Goal: Find specific page/section: Find specific page/section

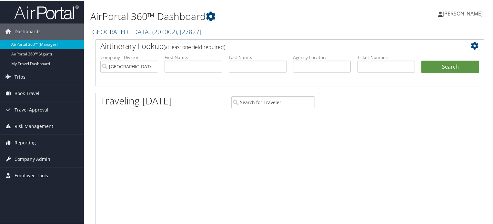
click at [38, 158] on span "Company Admin" at bounding box center [33, 159] width 36 height 16
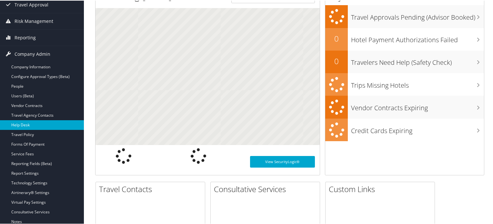
scroll to position [161, 0]
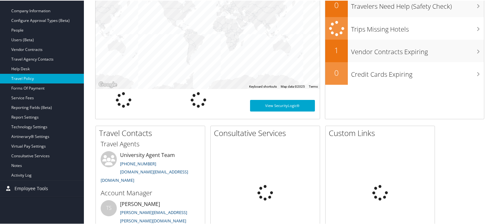
click at [26, 77] on link "Travel Policy" at bounding box center [42, 78] width 84 height 10
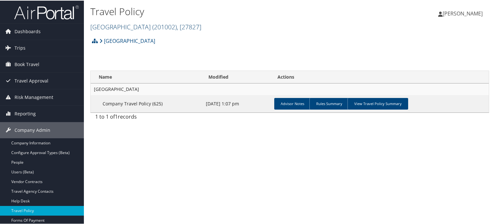
click at [186, 25] on span ", [ 27827 ]" at bounding box center [189, 26] width 25 height 9
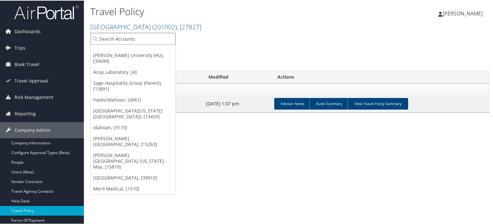
click at [147, 39] on input "search" at bounding box center [133, 38] width 85 height 12
type input "nicholls"
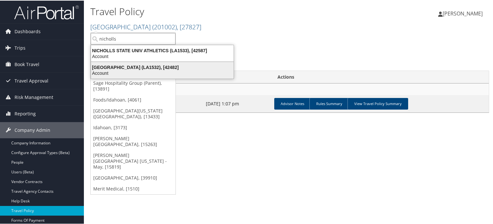
click at [147, 66] on div "NICHOLLS STATE UNIVERSITY (LA1532), [42482]" at bounding box center [162, 67] width 150 height 6
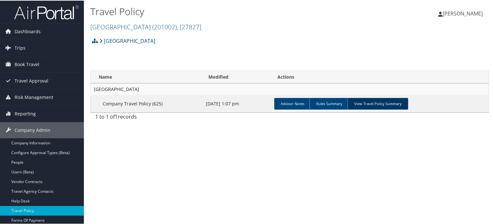
click at [376, 106] on link "View Travel Policy Summary" at bounding box center [378, 103] width 61 height 12
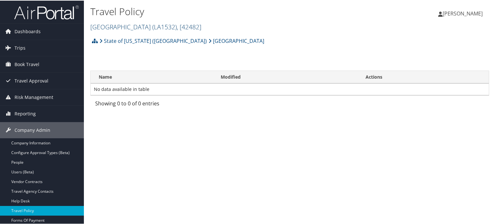
click at [201, 27] on span ", [ 42482 ]" at bounding box center [189, 26] width 25 height 9
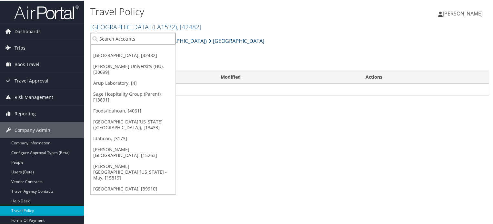
click at [131, 41] on input "search" at bounding box center [133, 38] width 85 height 12
type input "nicholls"
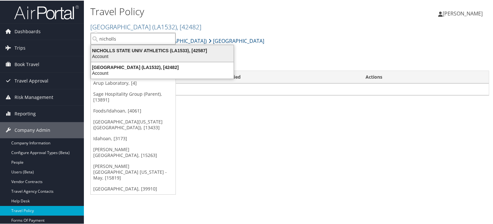
click at [142, 50] on div "NICHOLLS STATE UNIV ATHLETICS (LA1533), [42587]" at bounding box center [162, 50] width 150 height 6
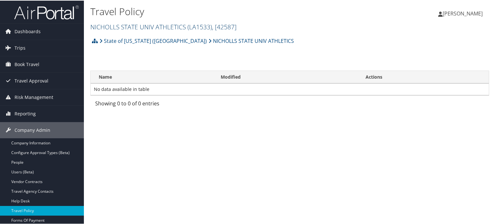
click at [222, 26] on span ", [ 42587 ]" at bounding box center [224, 26] width 25 height 9
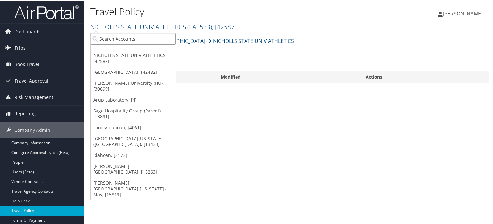
click at [134, 40] on input "search" at bounding box center [133, 38] width 85 height 12
click at [244, 51] on div "State of Louisiana (SOLA) NICHOLLS STATE UNIV ATHLETICS Account Structure State…" at bounding box center [289, 72] width 399 height 76
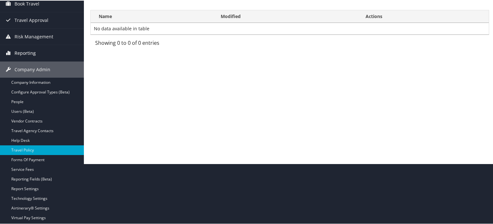
scroll to position [65, 0]
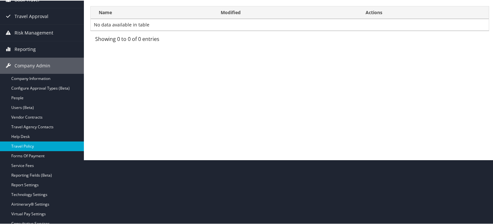
click at [30, 146] on link "Travel Policy" at bounding box center [42, 146] width 84 height 10
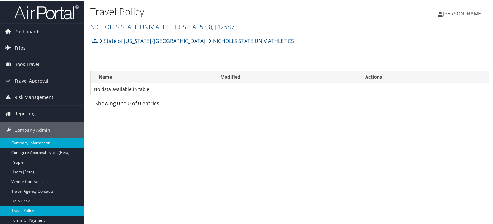
click at [40, 141] on link "Company Information" at bounding box center [42, 143] width 84 height 10
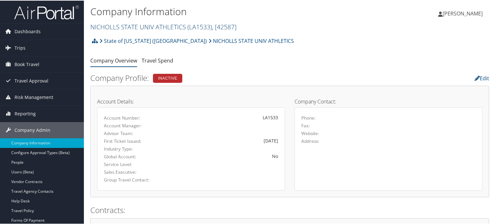
click at [208, 23] on span "( LA1533 )" at bounding box center [200, 26] width 25 height 9
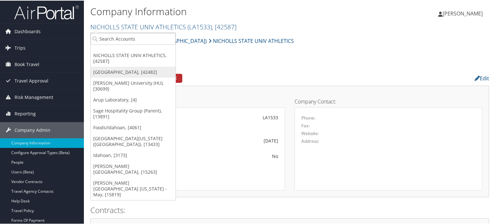
click at [150, 68] on link "[GEOGRAPHIC_DATA], [42482]" at bounding box center [133, 71] width 85 height 11
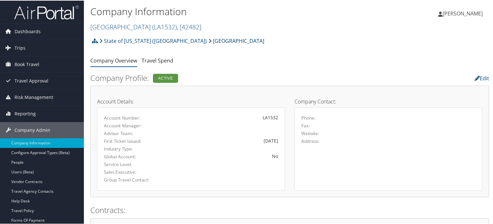
click at [211, 40] on link "[GEOGRAPHIC_DATA]" at bounding box center [237, 40] width 56 height 13
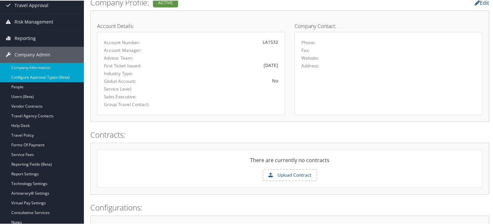
scroll to position [97, 0]
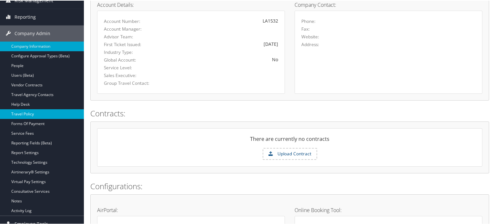
click at [28, 113] on link "Travel Policy" at bounding box center [42, 114] width 84 height 10
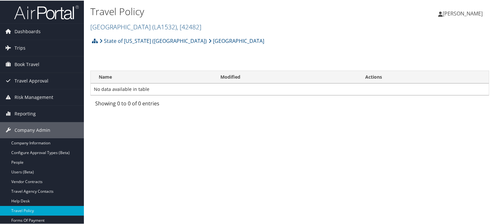
click at [235, 20] on h2 "[GEOGRAPHIC_DATA] ( LA1532 ) , [ 42482 ]" at bounding box center [223, 25] width 266 height 11
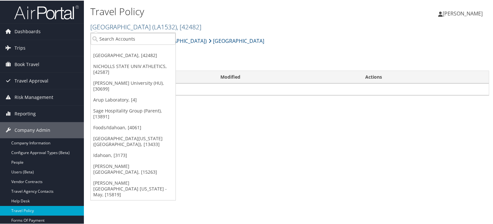
click at [201, 23] on span ", [ 42482 ]" at bounding box center [189, 26] width 25 height 9
click at [164, 35] on input "search" at bounding box center [133, 38] width 85 height 12
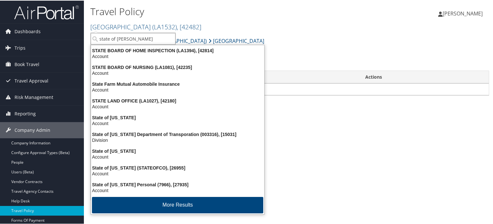
type input "state of loui"
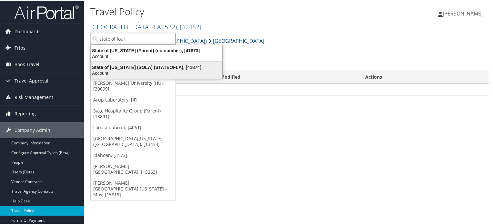
click at [156, 64] on div "State of Louisiana (SOLA) (STATEOFLA), [41874]" at bounding box center [156, 67] width 139 height 6
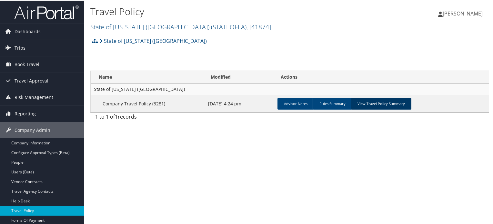
click at [384, 101] on link "View Travel Policy Summary" at bounding box center [381, 103] width 61 height 12
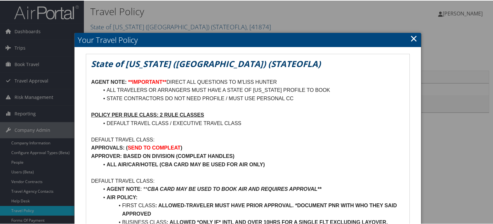
click at [412, 40] on link "×" at bounding box center [413, 37] width 7 height 13
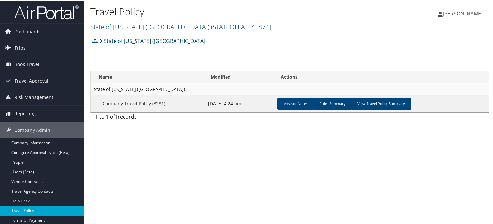
click at [32, 18] on img at bounding box center [46, 11] width 65 height 15
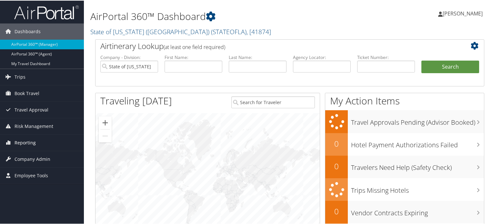
click at [27, 142] on span "Reporting" at bounding box center [25, 142] width 21 height 16
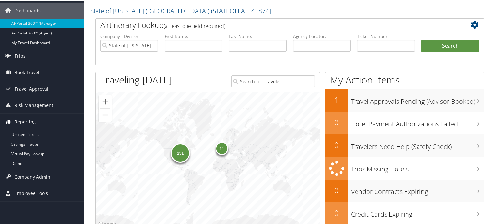
scroll to position [32, 0]
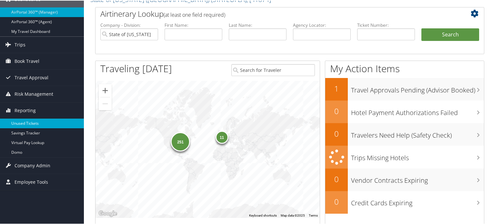
click at [41, 120] on link "Unused Tickets" at bounding box center [42, 123] width 84 height 10
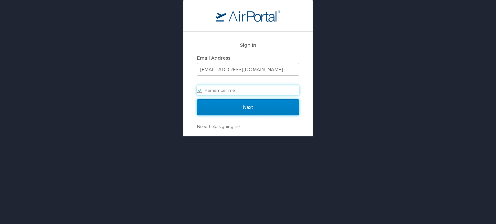
click at [251, 107] on input "Next" at bounding box center [248, 107] width 102 height 16
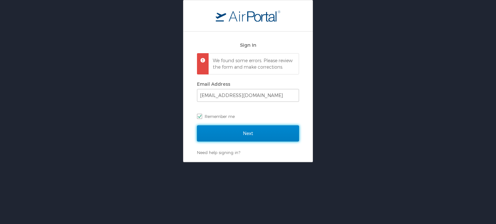
click at [245, 139] on input "Next" at bounding box center [248, 134] width 102 height 16
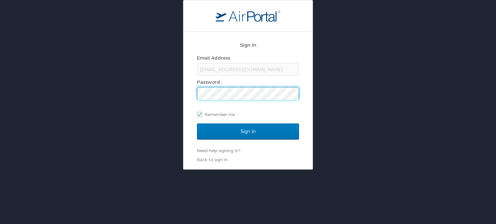
click at [247, 140] on div "Sign In" at bounding box center [248, 136] width 102 height 24
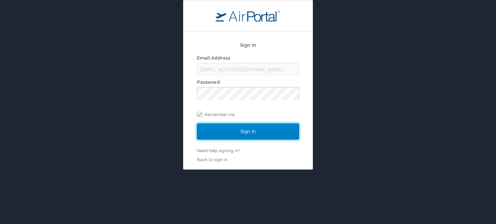
click at [247, 135] on input "Sign In" at bounding box center [248, 132] width 102 height 16
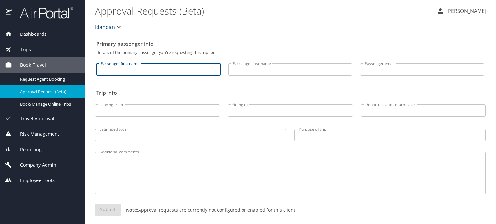
click at [163, 71] on input "Passenger first name" at bounding box center [158, 70] width 124 height 12
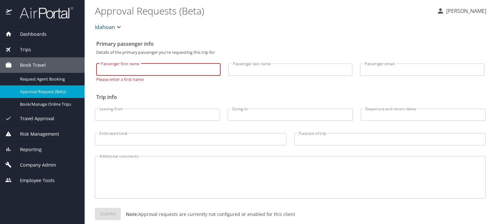
paste input "Hailey"
type input "Hailey"
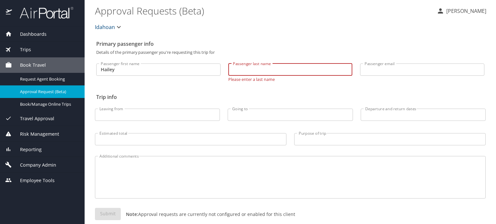
paste input "Hodson"
type input "Hodson"
click at [43, 135] on span "Risk Management" at bounding box center [35, 134] width 47 height 7
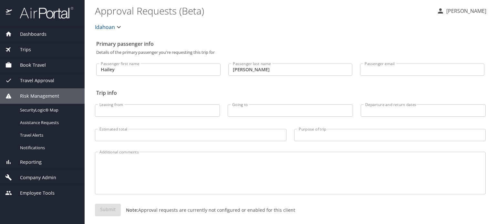
click at [34, 165] on span "Reporting" at bounding box center [27, 162] width 30 height 7
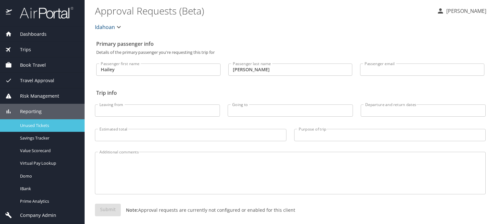
click at [39, 125] on span "Unused Tickets" at bounding box center [48, 126] width 57 height 6
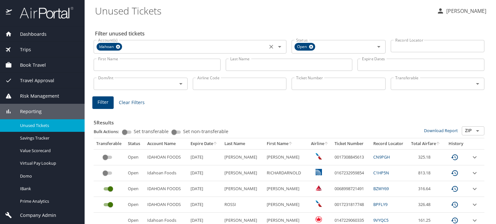
click at [118, 46] on icon at bounding box center [118, 47] width 4 height 4
click at [120, 66] on input "First Name" at bounding box center [157, 65] width 127 height 12
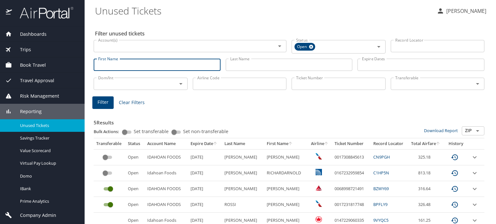
click at [271, 64] on input "Last Name" at bounding box center [289, 65] width 127 height 12
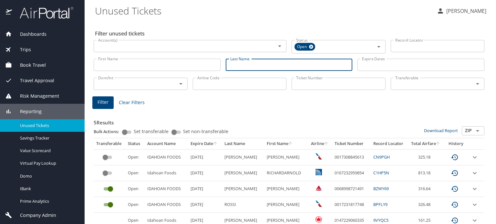
paste input "Hodson"
type input "Hodson"
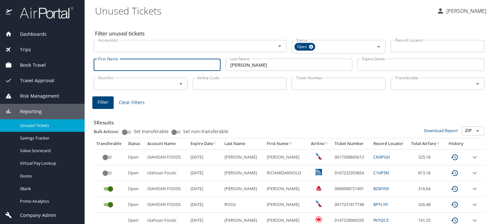
click at [168, 67] on input "First Name" at bounding box center [157, 65] width 127 height 12
paste input "Hailey"
type input "Hailey"
click at [107, 100] on span "Filter" at bounding box center [102, 102] width 11 height 8
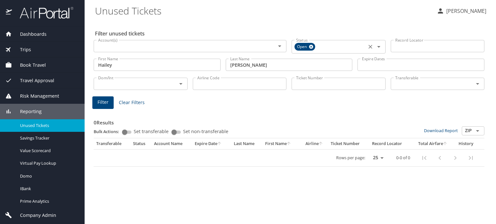
click at [380, 48] on icon "Open" at bounding box center [379, 47] width 8 height 8
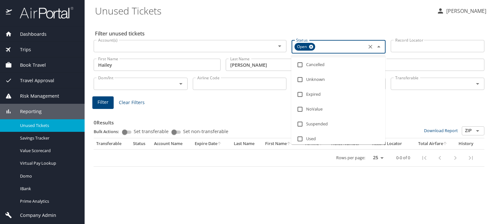
scroll to position [46, 0]
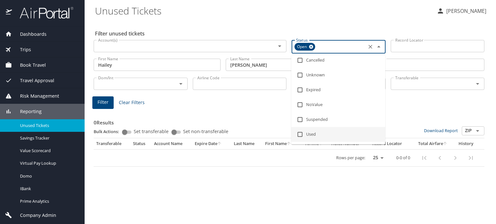
click at [271, 118] on h3 "0 Results" at bounding box center [289, 120] width 391 height 11
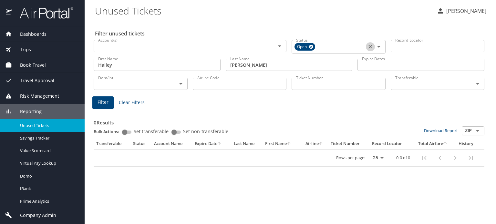
click at [368, 45] on icon "Clear" at bounding box center [370, 47] width 6 height 6
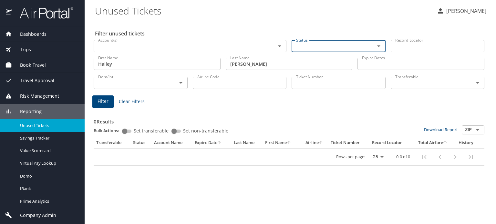
click at [383, 45] on div "Status" at bounding box center [338, 46] width 94 height 12
click at [107, 100] on span "Filter" at bounding box center [102, 101] width 11 height 8
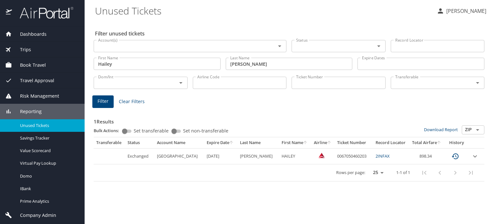
drag, startPoint x: 469, startPoint y: 156, endPoint x: 474, endPoint y: 157, distance: 4.7
click at [472, 157] on td "custom pagination table" at bounding box center [476, 156] width 16 height 16
click at [476, 158] on icon "expand row" at bounding box center [475, 157] width 8 height 8
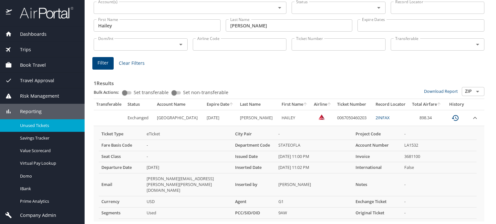
scroll to position [43, 0]
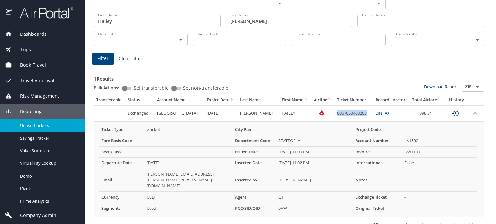
drag, startPoint x: 328, startPoint y: 112, endPoint x: 360, endPoint y: 117, distance: 31.6
click at [359, 110] on td "0067050460203" at bounding box center [353, 114] width 38 height 16
copy td "0067050460203"
drag, startPoint x: 367, startPoint y: 114, endPoint x: 382, endPoint y: 114, distance: 15.2
click at [382, 114] on td "2INFAX" at bounding box center [391, 114] width 36 height 16
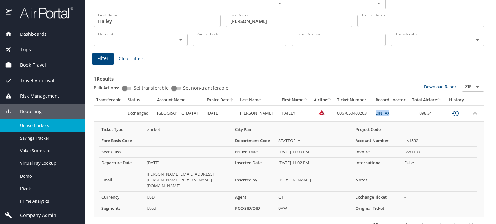
copy link "2INFAX"
click at [451, 113] on icon "custom pagination table" at bounding box center [455, 114] width 8 height 8
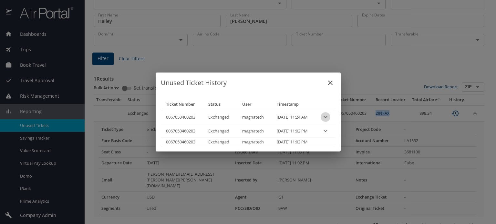
click at [329, 116] on icon "expand row" at bounding box center [326, 117] width 8 height 8
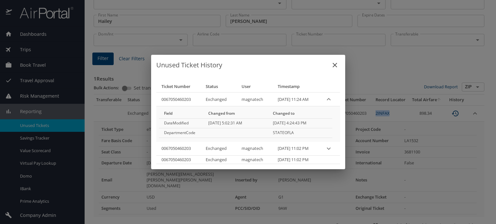
click at [331, 99] on icon "expand row" at bounding box center [329, 100] width 8 height 8
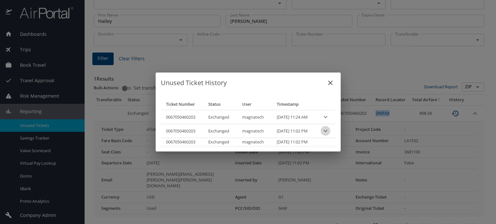
click at [329, 130] on icon "expand row" at bounding box center [326, 131] width 8 height 8
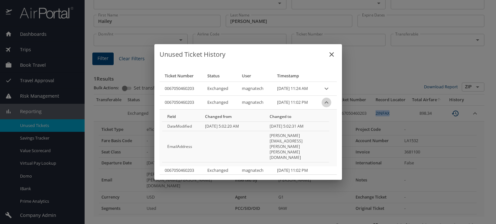
click at [329, 107] on icon "expand row" at bounding box center [326, 103] width 8 height 8
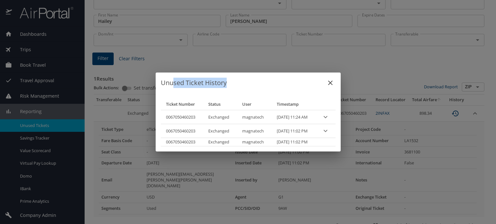
drag, startPoint x: 274, startPoint y: 81, endPoint x: 168, endPoint y: 57, distance: 108.6
click at [168, 57] on div "Unused Ticket History Ticket Number Status User Timestamp 0067050460203 Exchang…" at bounding box center [248, 112] width 496 height 224
click at [329, 115] on icon "expand row" at bounding box center [326, 117] width 8 height 8
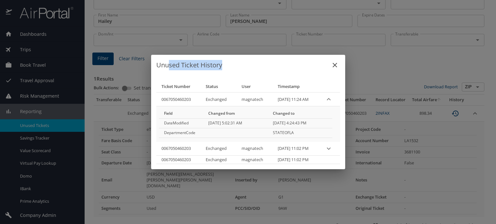
click at [336, 66] on icon "close" at bounding box center [334, 65] width 5 height 5
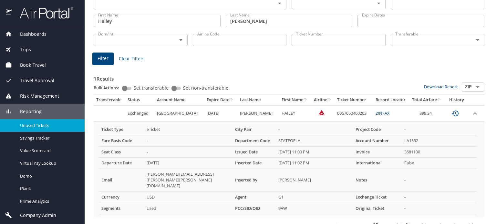
click at [375, 114] on link "2INFAX" at bounding box center [382, 113] width 14 height 6
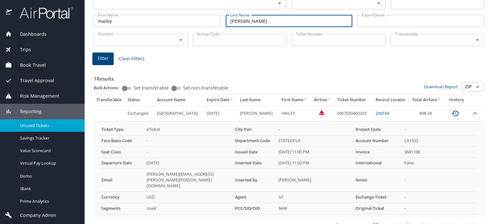
drag, startPoint x: 255, startPoint y: 22, endPoint x: 216, endPoint y: 13, distance: 40.7
click at [216, 13] on div "First Name Hailey First Name Last Name Hodson Last Name Expire Dates Expire Dat…" at bounding box center [289, 21] width 396 height 23
paste input "Eymard"
type input "Eymard"
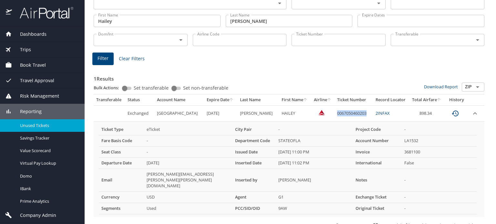
drag, startPoint x: 328, startPoint y: 113, endPoint x: 359, endPoint y: 115, distance: 31.1
click at [359, 115] on td "0067050460203" at bounding box center [353, 114] width 38 height 16
copy td "0067050460203"
click at [106, 58] on span "Filter" at bounding box center [102, 59] width 11 height 8
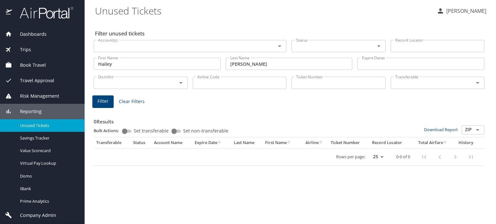
scroll to position [0, 0]
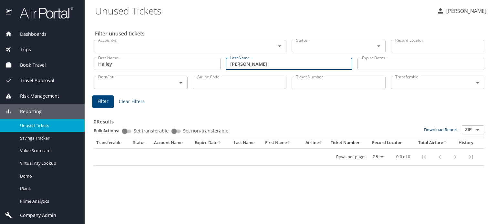
drag, startPoint x: 252, startPoint y: 64, endPoint x: 219, endPoint y: 63, distance: 33.6
click at [219, 63] on div "First Name Hailey First Name Last Name Eymard Last Name Expire Dates Expire Dat…" at bounding box center [289, 64] width 396 height 23
type input "Hodson"
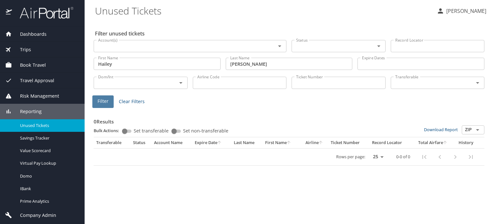
click at [105, 100] on span "Filter" at bounding box center [102, 101] width 11 height 8
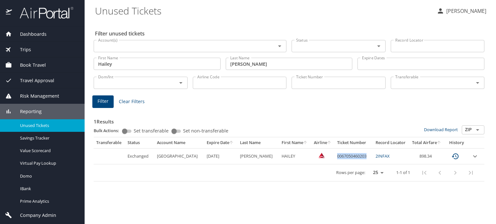
drag, startPoint x: 338, startPoint y: 156, endPoint x: 368, endPoint y: 156, distance: 29.7
click at [368, 156] on td "0067050460203" at bounding box center [353, 156] width 38 height 16
copy td "0067050460203"
drag, startPoint x: 378, startPoint y: 156, endPoint x: 391, endPoint y: 156, distance: 12.6
click at [391, 156] on td "2INFAX" at bounding box center [391, 156] width 36 height 16
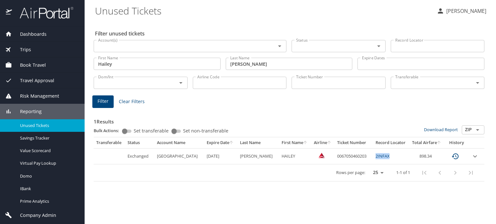
copy link "2INFAX"
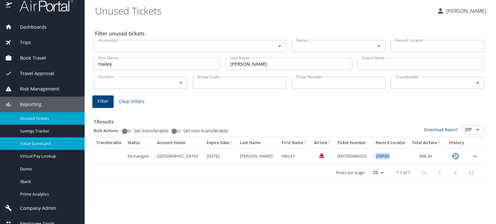
scroll to position [14, 0]
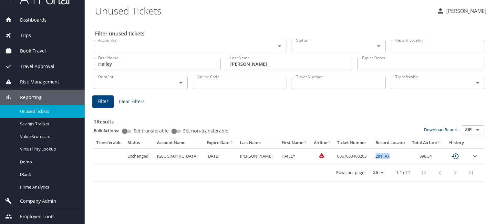
click at [52, 200] on span "Company Admin" at bounding box center [34, 201] width 44 height 7
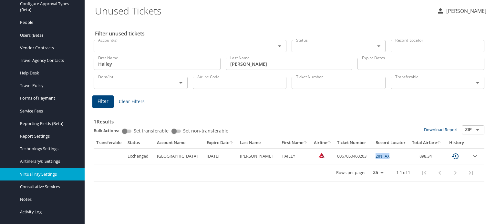
scroll to position [160, 0]
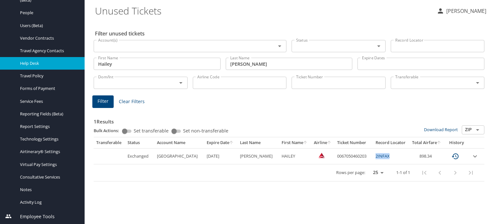
click at [32, 69] on link "Help Desk" at bounding box center [42, 63] width 85 height 13
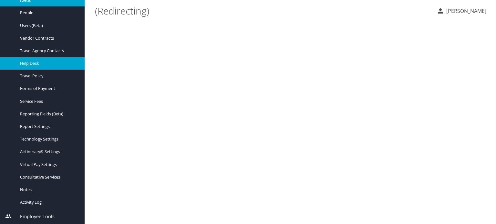
scroll to position [77, 0]
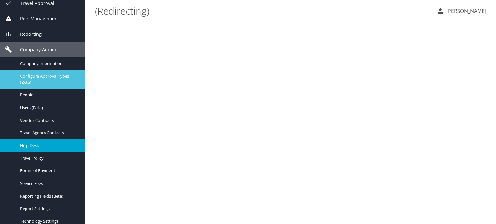
click at [30, 81] on span "Configure Approval Types (Beta)" at bounding box center [48, 79] width 57 height 12
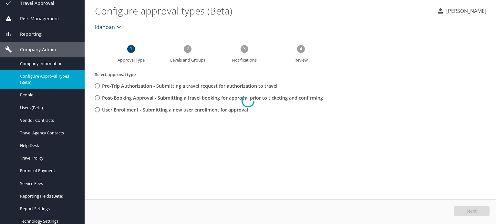
click at [31, 162] on div at bounding box center [248, 101] width 496 height 247
click at [33, 156] on div at bounding box center [248, 101] width 496 height 247
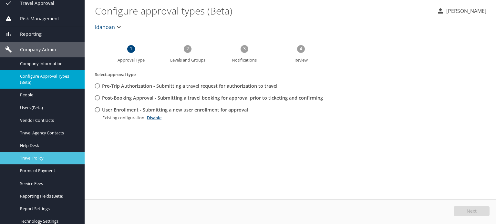
click at [34, 157] on span "Travel Policy" at bounding box center [48, 158] width 57 height 6
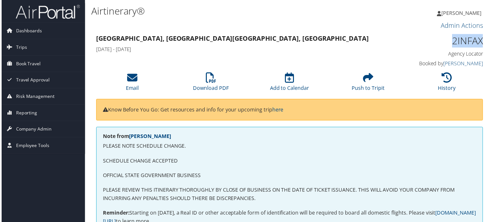
drag, startPoint x: 447, startPoint y: 44, endPoint x: 482, endPoint y: 41, distance: 35.0
click at [482, 41] on div "2INFAX Agency Locator Agency Locator 2INFAX Booked by [PERSON_NAME] Booked by […" at bounding box center [440, 51] width 100 height 37
copy h1 "2INFAX"
click at [450, 80] on icon at bounding box center [448, 78] width 10 height 10
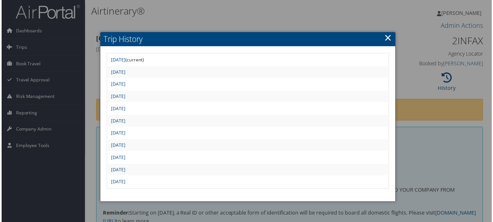
click at [387, 37] on link "×" at bounding box center [388, 37] width 7 height 13
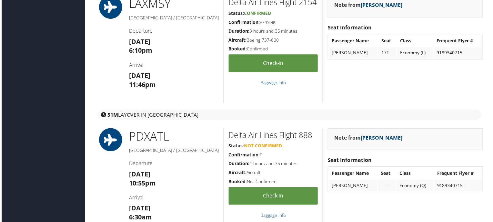
scroll to position [968, 0]
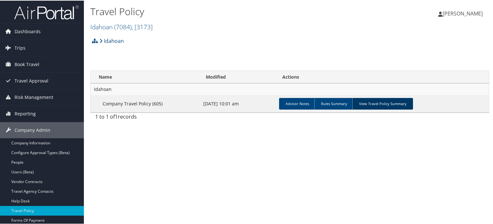
click at [376, 102] on link "View Travel Policy Summary" at bounding box center [383, 103] width 61 height 12
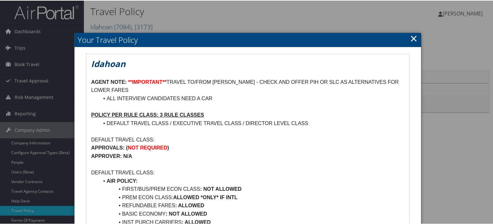
click at [410, 36] on link "×" at bounding box center [413, 37] width 7 height 13
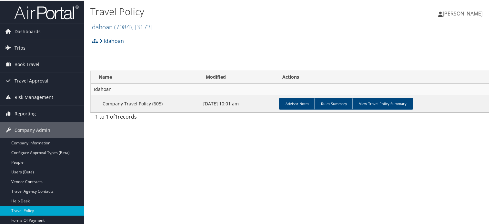
click at [144, 31] on h2 "Idahoan ( 7084 ) , [ 3173 ]" at bounding box center [223, 25] width 266 height 11
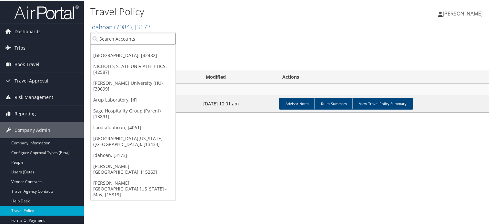
click at [146, 36] on input "search" at bounding box center [133, 38] width 85 height 12
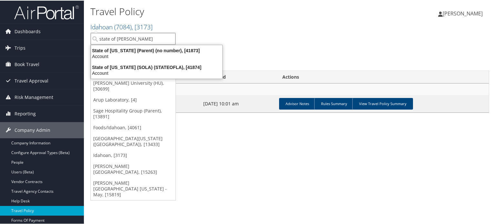
type input "state of loui"
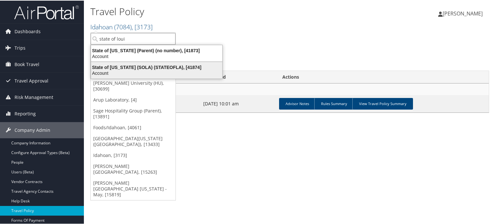
click at [167, 71] on div "Account" at bounding box center [156, 73] width 139 height 6
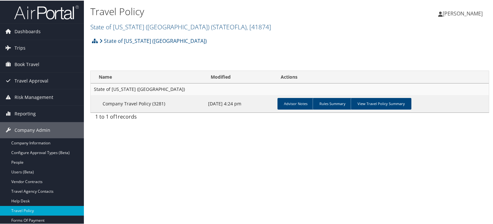
click at [366, 100] on link "View Travel Policy Summary" at bounding box center [381, 103] width 61 height 12
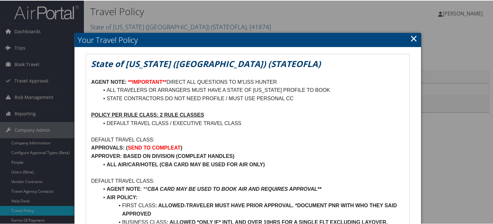
click at [413, 37] on link "×" at bounding box center [413, 37] width 7 height 13
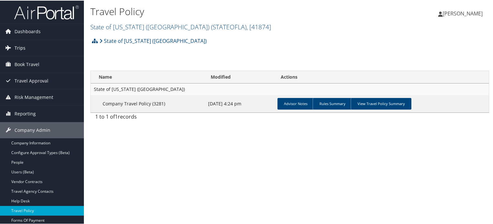
click at [25, 46] on span "Trips" at bounding box center [20, 47] width 11 height 16
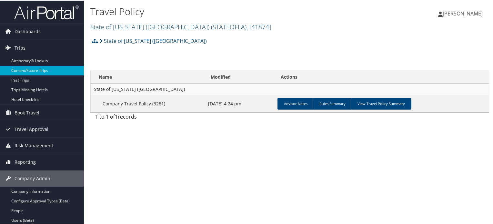
click at [38, 71] on link "Current/Future Trips" at bounding box center [42, 70] width 84 height 10
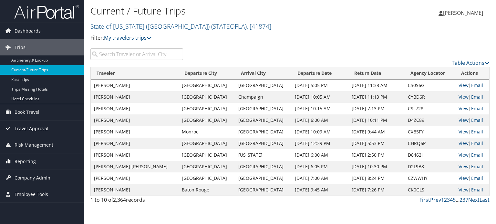
click at [29, 128] on span "Travel Approval" at bounding box center [32, 129] width 34 height 16
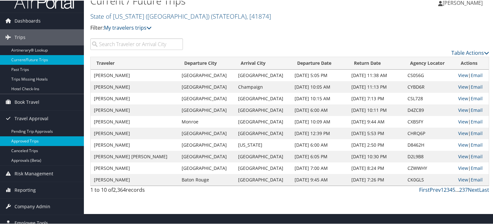
scroll to position [17, 0]
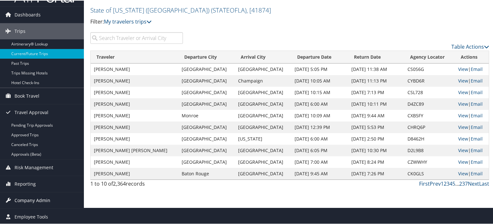
click at [35, 197] on span "Company Admin" at bounding box center [33, 200] width 36 height 16
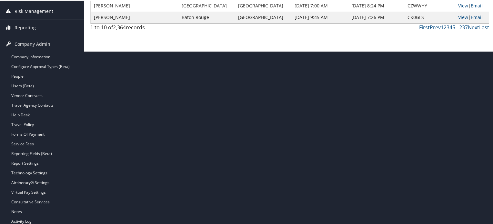
scroll to position [178, 0]
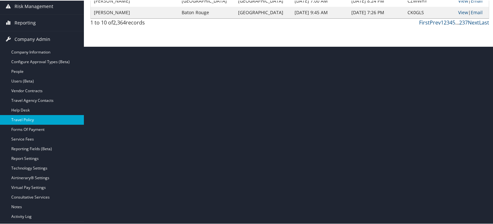
click at [26, 119] on link "Travel Policy" at bounding box center [42, 120] width 84 height 10
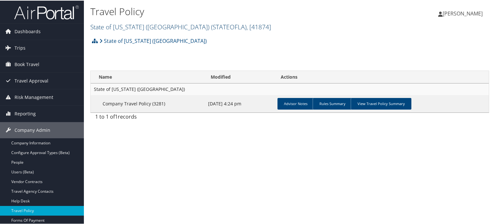
click at [211, 28] on span "( STATEOFLA )" at bounding box center [229, 26] width 36 height 9
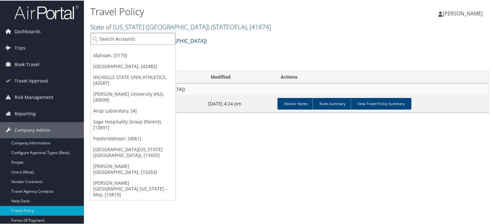
click at [137, 40] on input "search" at bounding box center [133, 38] width 85 height 12
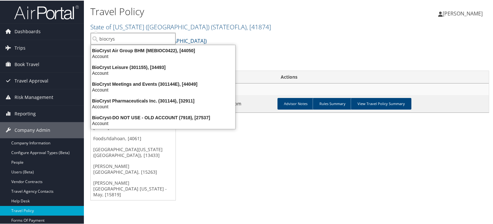
type input "biocryst"
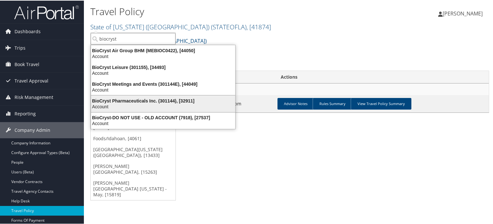
click at [146, 96] on div "BioCryst Pharmaceuticals Inc. (301144), [32911] Account" at bounding box center [163, 103] width 142 height 15
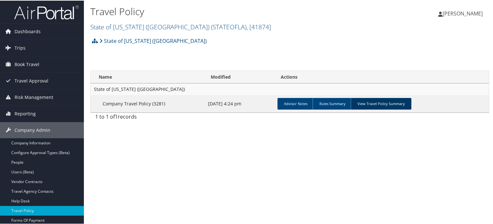
click at [370, 104] on link "View Travel Policy Summary" at bounding box center [381, 103] width 61 height 12
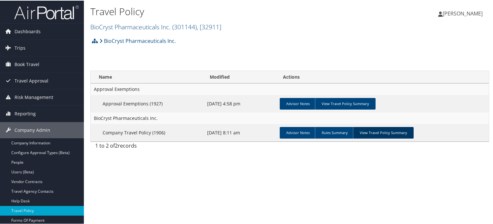
click at [389, 133] on link "View Travel Policy Summary" at bounding box center [383, 133] width 61 height 12
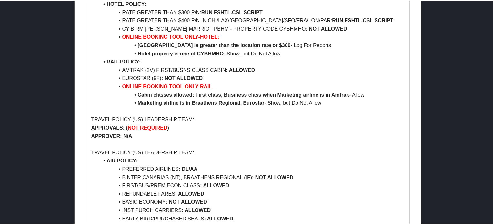
scroll to position [484, 0]
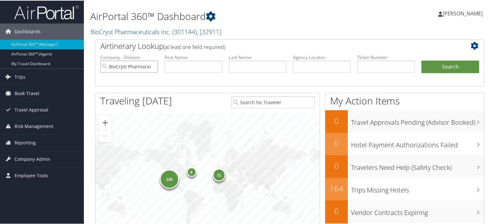
click at [153, 66] on input "BioCryst Pharmaceuticals Inc." at bounding box center [129, 66] width 58 height 12
click at [314, 70] on input "text" at bounding box center [322, 66] width 58 height 12
paste input "CTMXBR"
type input "CTMXBR"
click at [452, 68] on button "Search" at bounding box center [451, 66] width 58 height 13
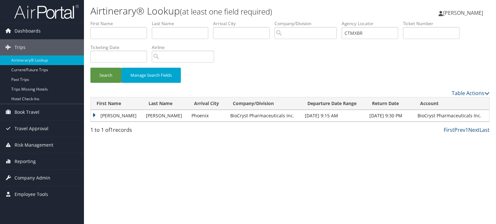
click at [121, 115] on td "[PERSON_NAME]" at bounding box center [117, 116] width 52 height 12
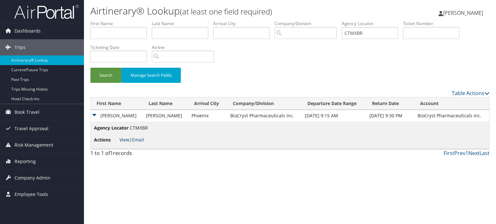
click at [124, 139] on link "View" at bounding box center [124, 140] width 10 height 6
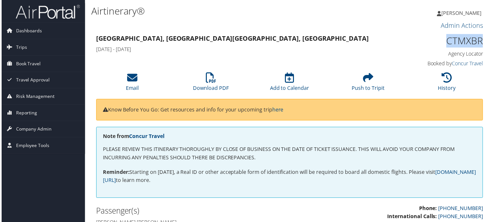
drag, startPoint x: 442, startPoint y: 40, endPoint x: 483, endPoint y: 41, distance: 41.0
click at [483, 41] on div "CTMXBR Agency Locator Agency Locator CTMXBR Booked by Concur Travel Booked by C…" at bounding box center [440, 51] width 100 height 37
copy h1 "CTMXBR"
click at [57, 13] on img at bounding box center [46, 11] width 65 height 15
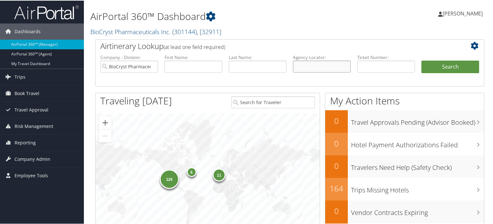
click at [304, 65] on input "text" at bounding box center [322, 66] width 58 height 12
paste input "CTMXBR"
type input "CTMXBR"
click at [442, 63] on button "Search" at bounding box center [451, 66] width 58 height 13
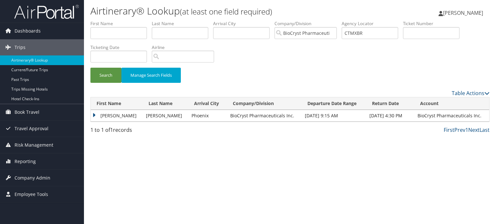
click at [96, 114] on td "[PERSON_NAME]" at bounding box center [117, 116] width 52 height 12
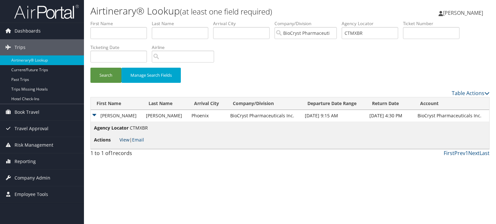
click at [127, 138] on link "View" at bounding box center [124, 140] width 10 height 6
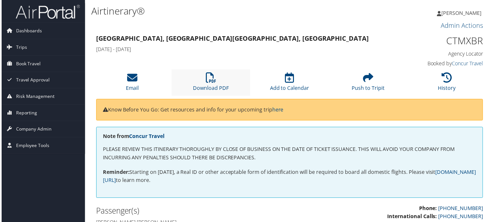
click at [217, 77] on li "Download PDF" at bounding box center [210, 83] width 79 height 26
